Goal: Task Accomplishment & Management: Manage account settings

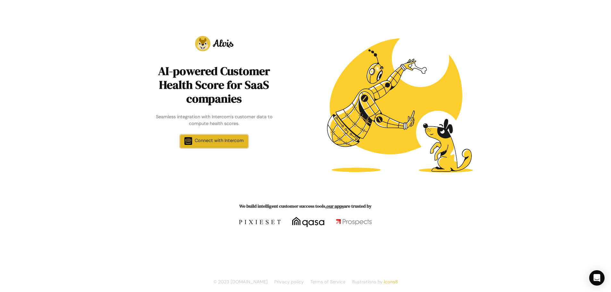
click at [188, 145] on link "Connect with Intercom" at bounding box center [214, 141] width 68 height 13
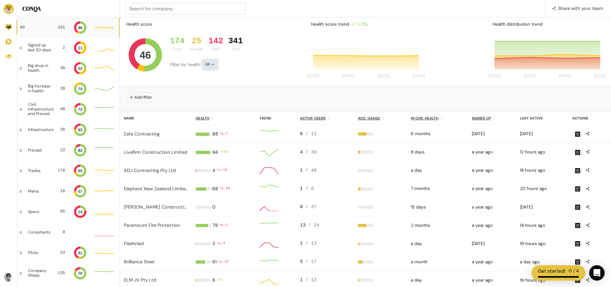
click at [211, 66] on icon at bounding box center [213, 64] width 4 height 4
click at [218, 123] on button "Bad" at bounding box center [220, 122] width 36 height 15
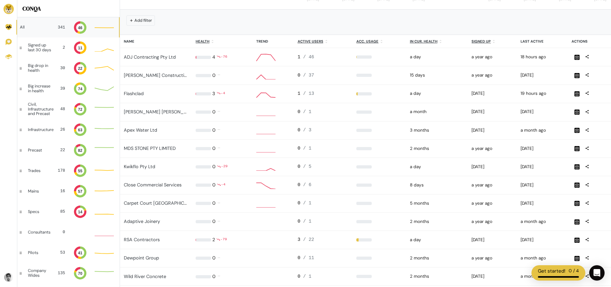
scroll to position [5, 5]
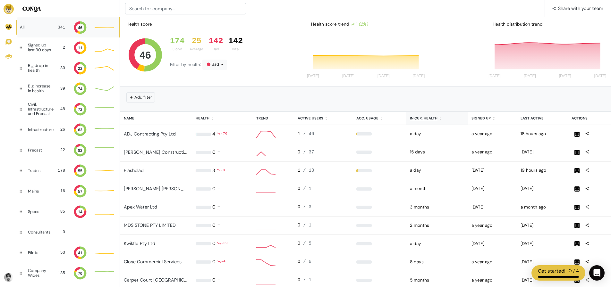
click at [432, 120] on u "In cur. health" at bounding box center [424, 118] width 28 height 4
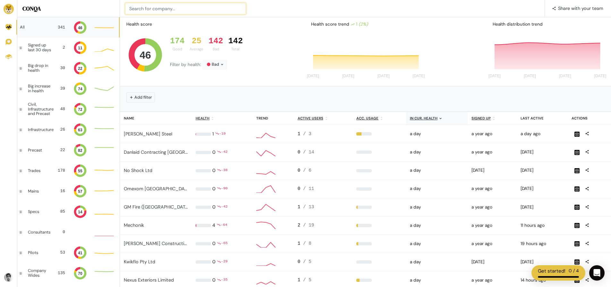
click at [145, 3] on input at bounding box center [185, 9] width 121 height 12
type input "no shock"
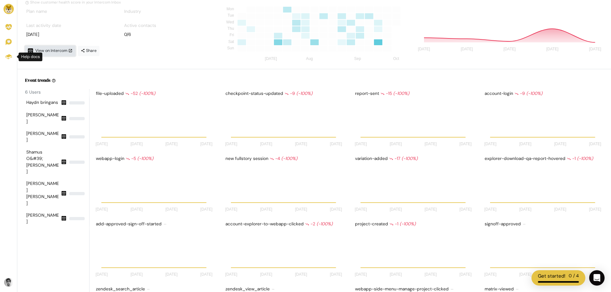
scroll to position [5, 5]
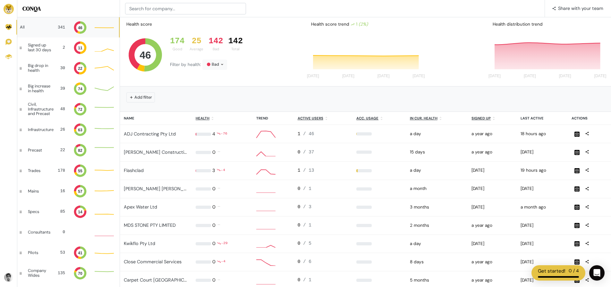
click at [61, 26] on div "All 341 46" at bounding box center [68, 27] width 102 height 20
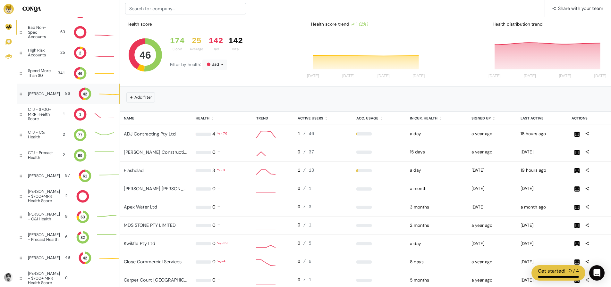
click at [65, 95] on div "86" at bounding box center [67, 94] width 5 height 6
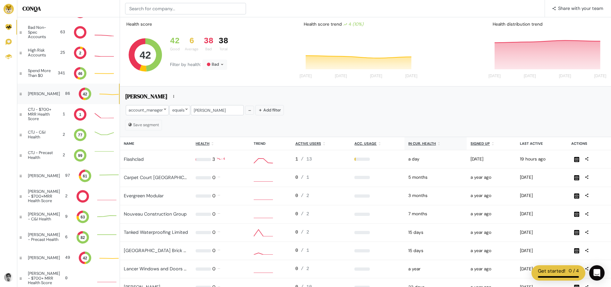
click at [419, 146] on th "In cur. health" at bounding box center [436, 143] width 62 height 13
